Goal: Transaction & Acquisition: Purchase product/service

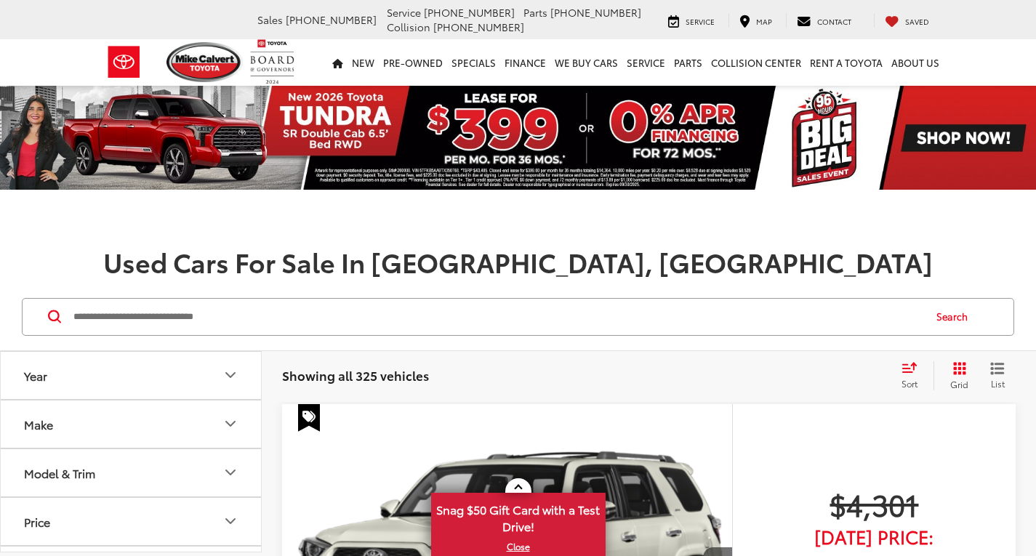
click at [285, 331] on input "Search by Make, Model, or Keyword" at bounding box center [497, 316] width 850 height 35
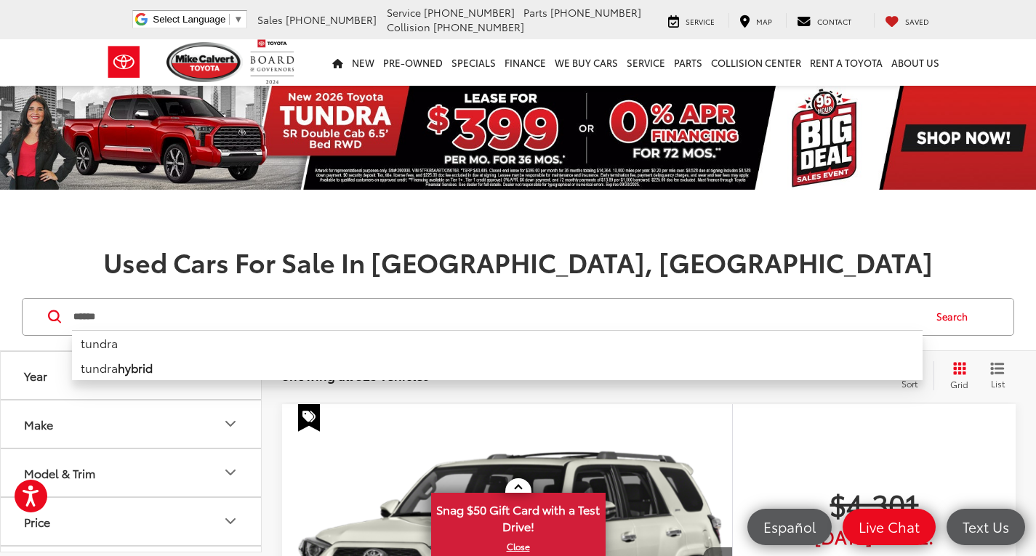
type input "******"
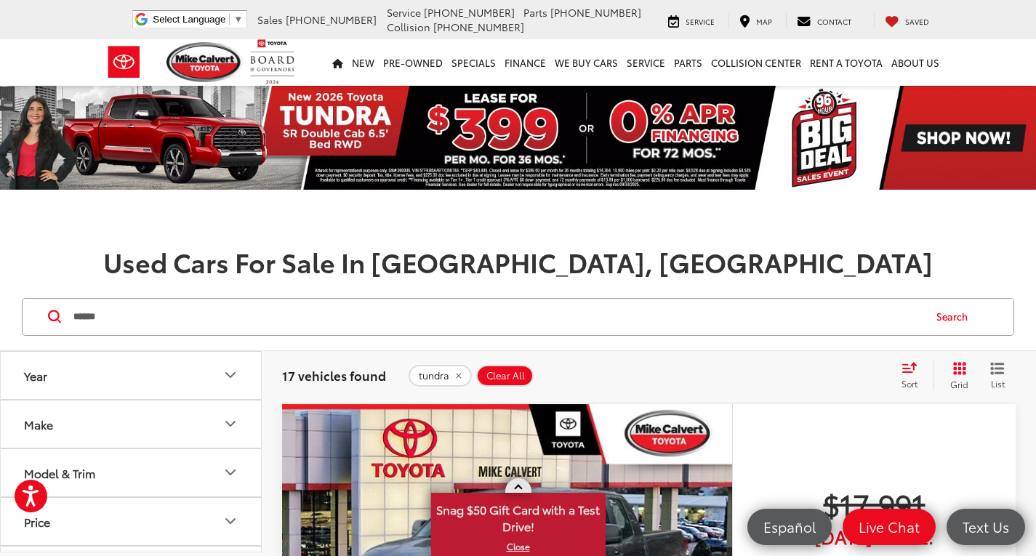
click at [517, 483] on link at bounding box center [518, 485] width 26 height 15
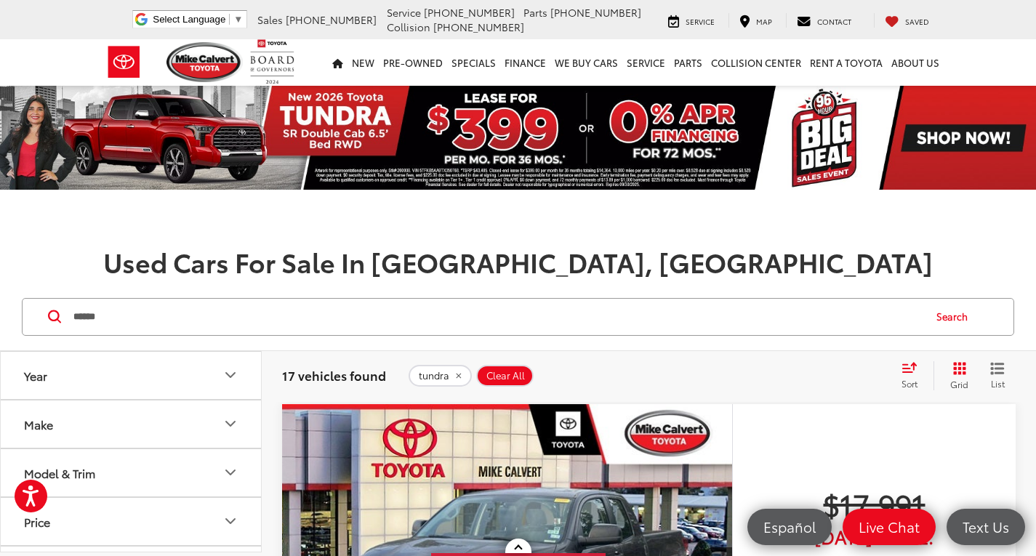
click at [903, 369] on icon "Select sort value" at bounding box center [909, 367] width 16 height 11
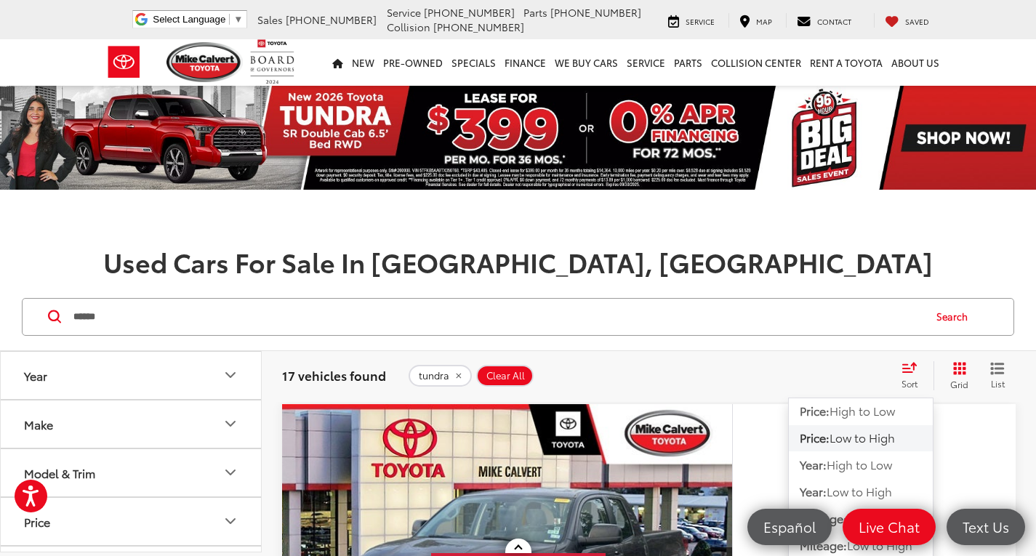
click at [826, 375] on div "tundra Clear All + 0" at bounding box center [648, 376] width 480 height 22
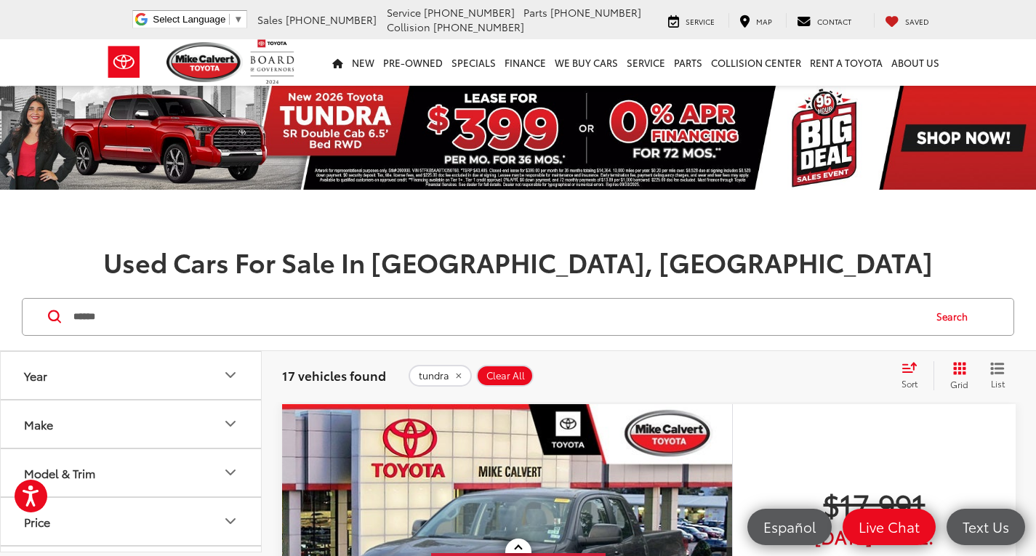
click at [901, 368] on icon "Select sort value" at bounding box center [909, 367] width 16 height 11
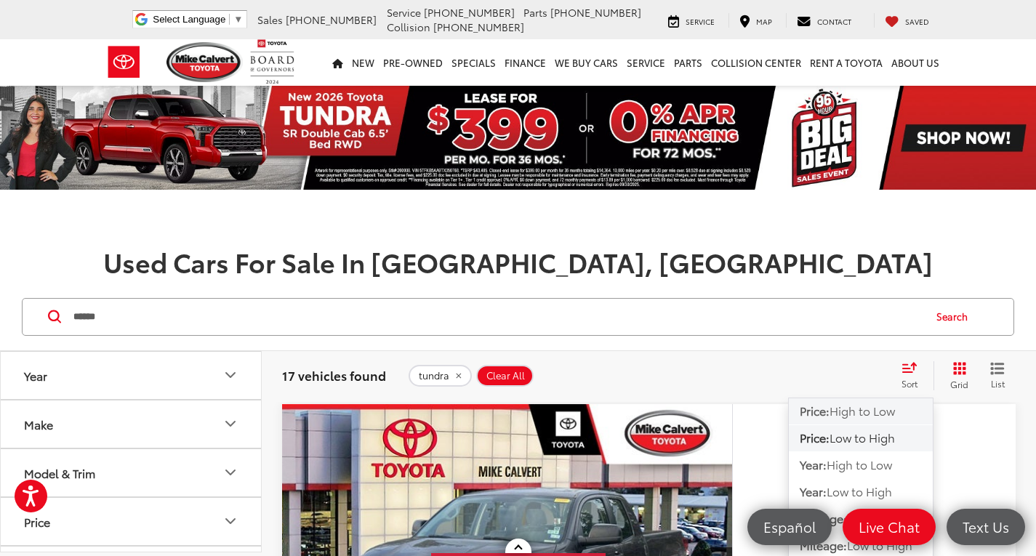
click at [859, 414] on span "High to Low" at bounding box center [861, 410] width 65 height 17
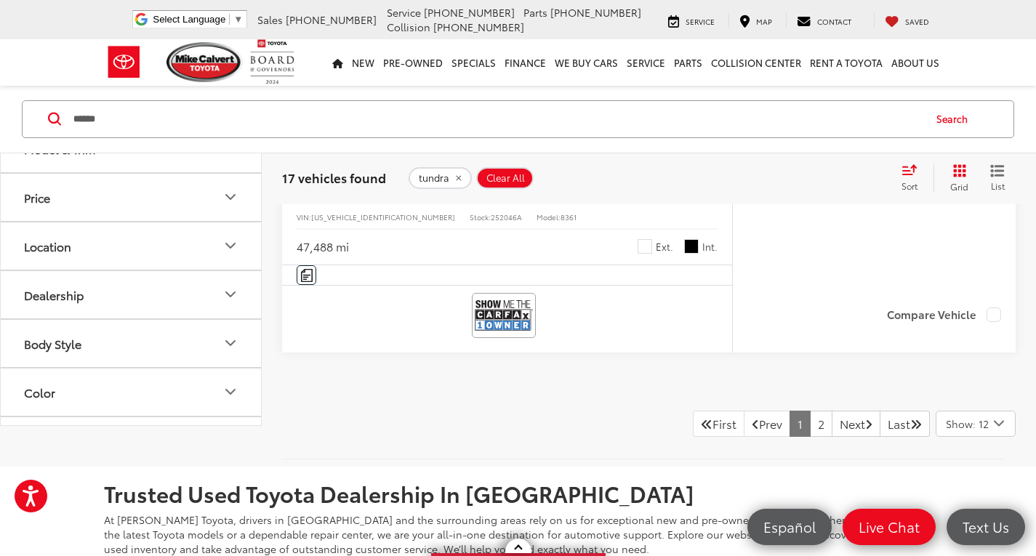
scroll to position [6687, 0]
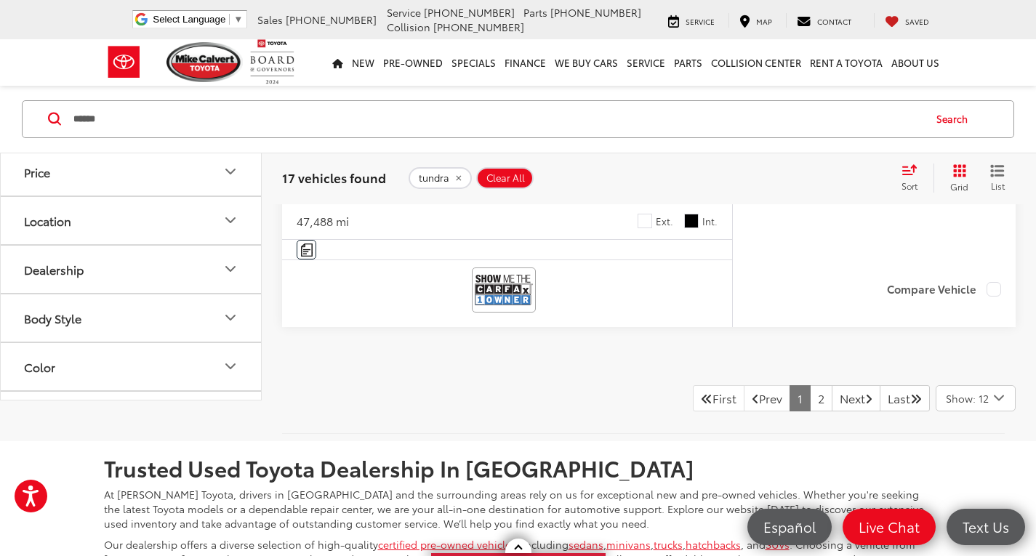
click at [988, 406] on div "Show: 12" at bounding box center [975, 398] width 78 height 25
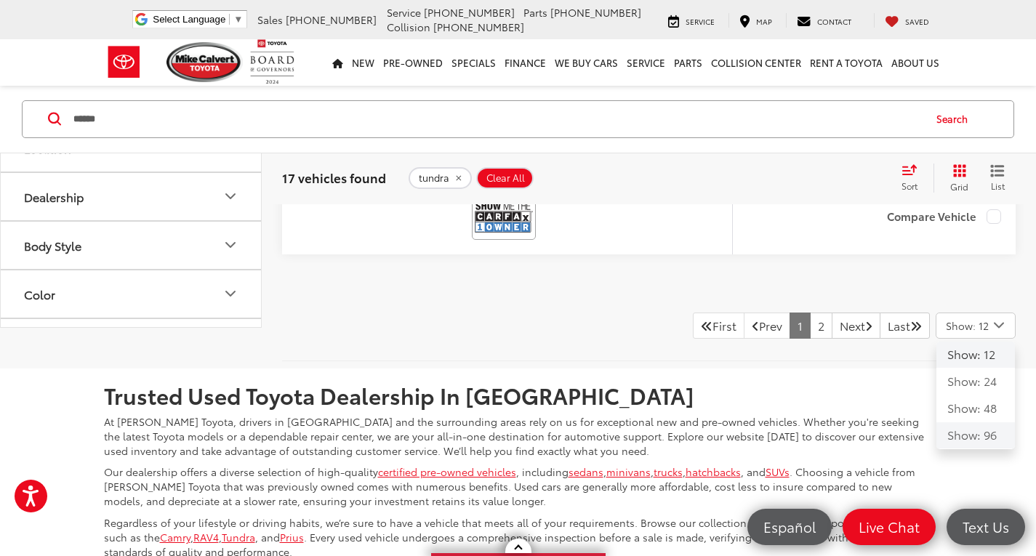
click at [970, 428] on button "Show: 96" at bounding box center [975, 435] width 78 height 26
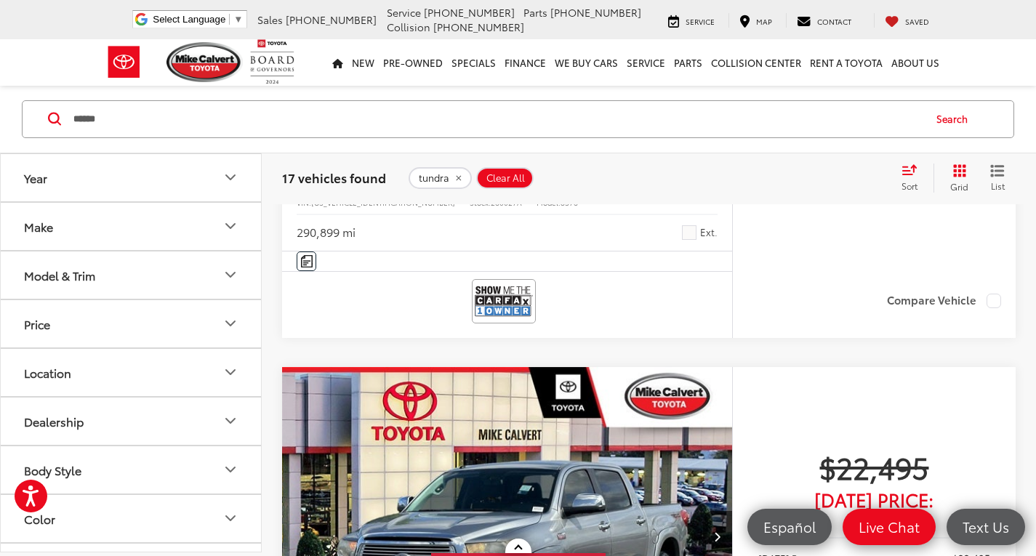
scroll to position [8310, 0]
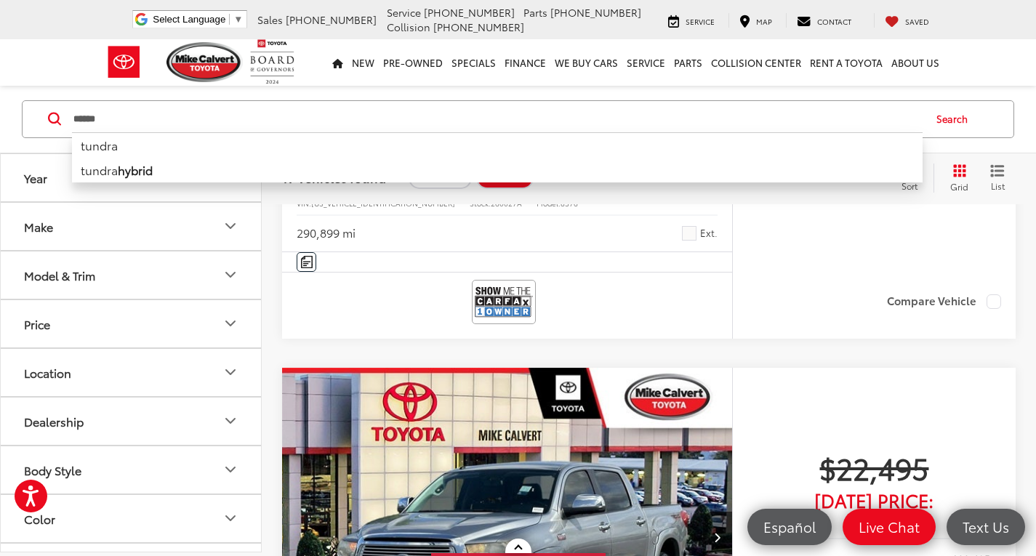
drag, startPoint x: 199, startPoint y: 112, endPoint x: 10, endPoint y: 116, distance: 189.0
click at [10, 116] on div "****** ****** tundra tundra hybrid Search" at bounding box center [518, 120] width 1036 height 68
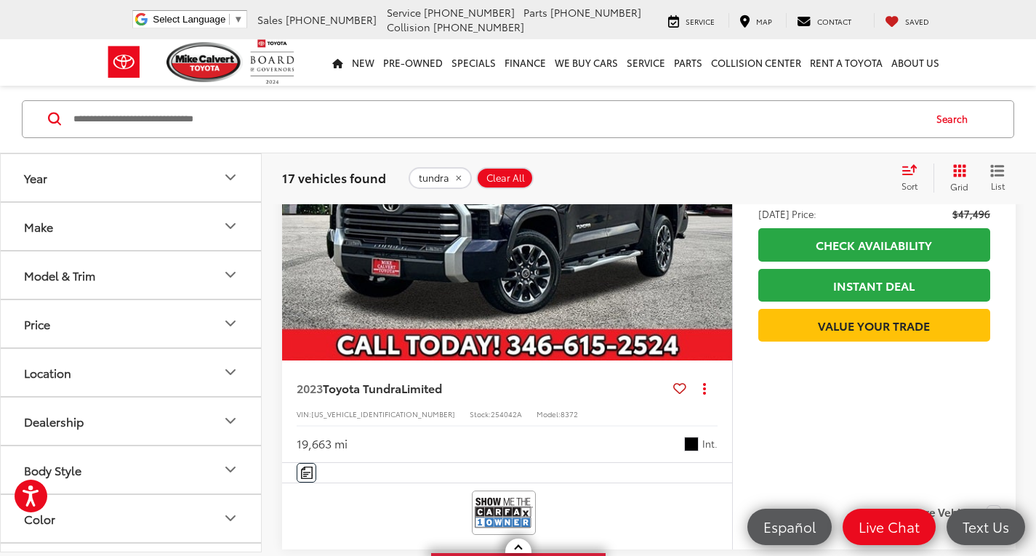
scroll to position [4095, 0]
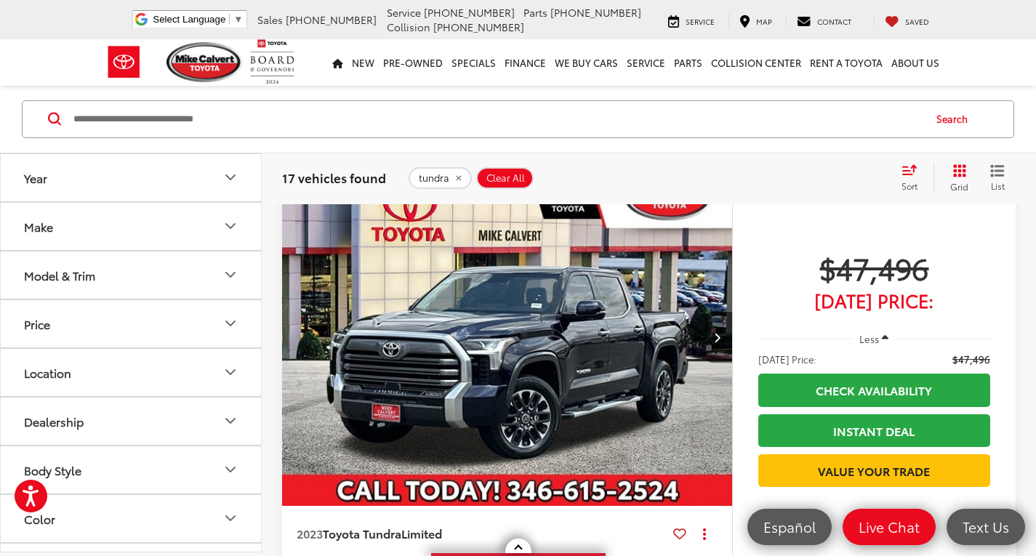
click at [534, 354] on img "2023 Toyota Tundra Limited 0" at bounding box center [507, 337] width 452 height 339
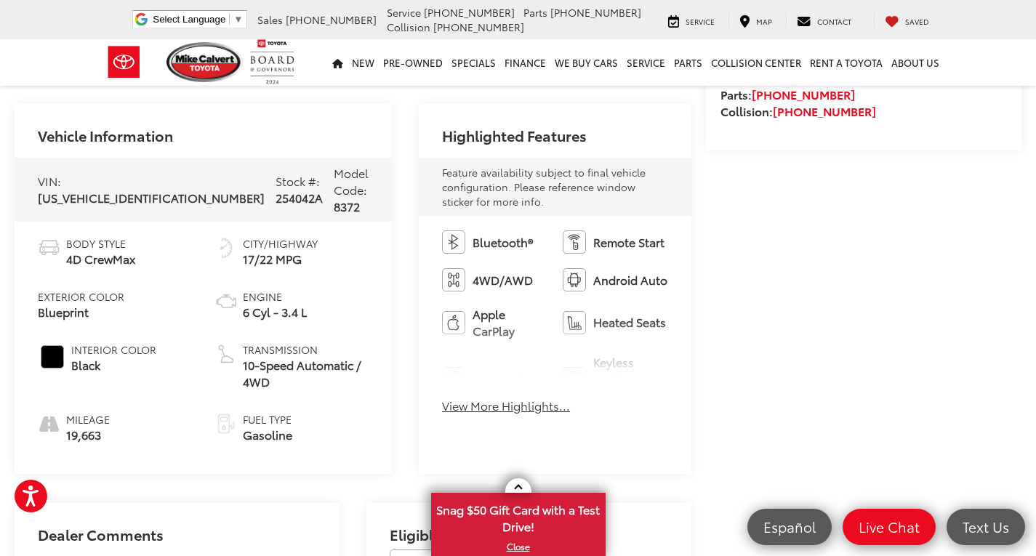
scroll to position [654, 0]
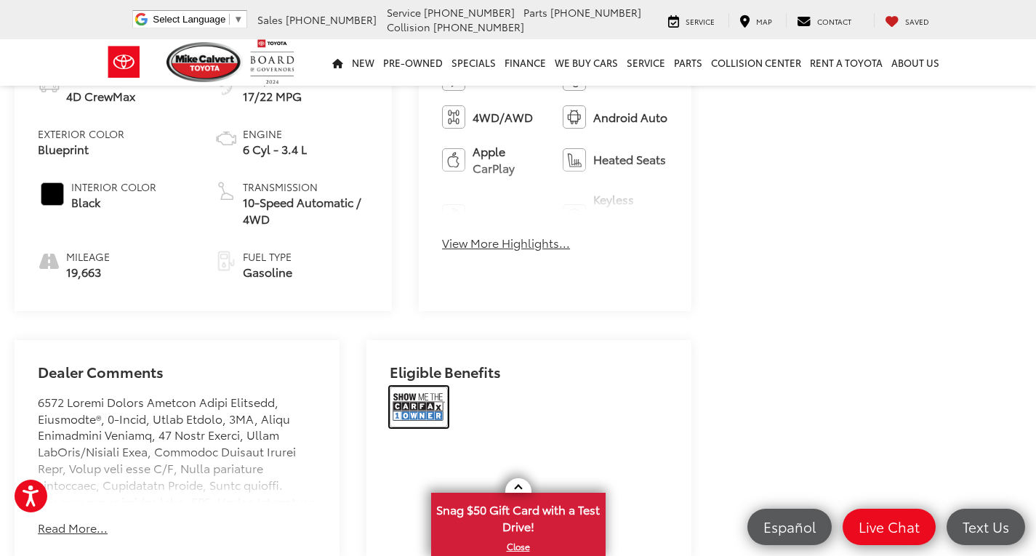
click at [412, 387] on img at bounding box center [419, 407] width 58 height 41
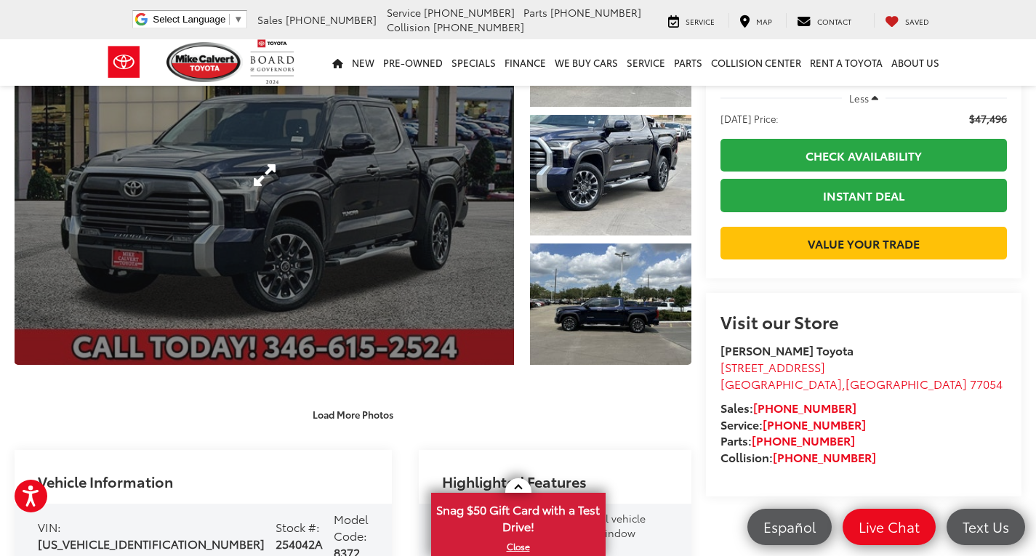
scroll to position [0, 0]
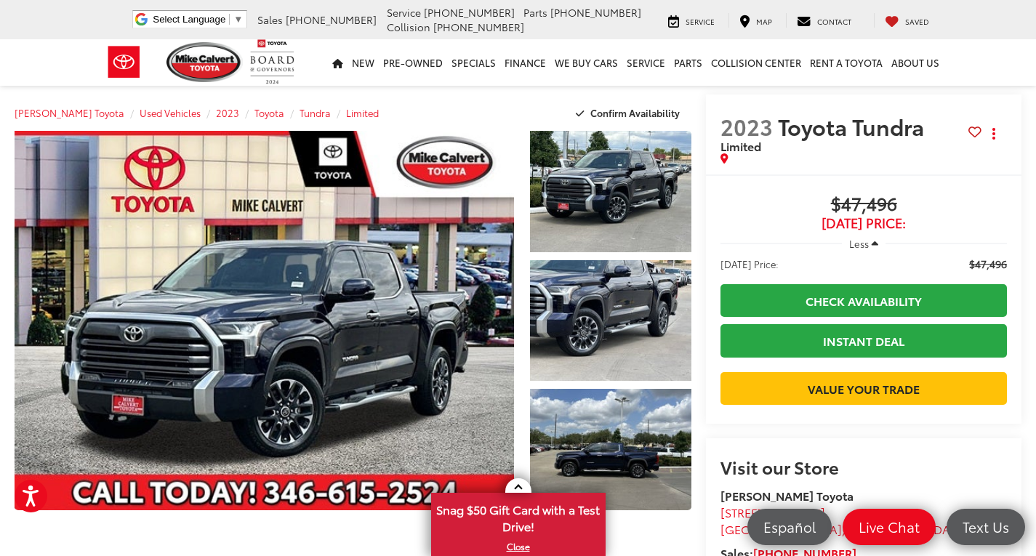
click at [74, 51] on nav "New New New Tundra Inventory Schedule Test Drive Model Research Toyota Reviews …" at bounding box center [518, 62] width 1036 height 47
